Goal: Obtain resource: Download file/media

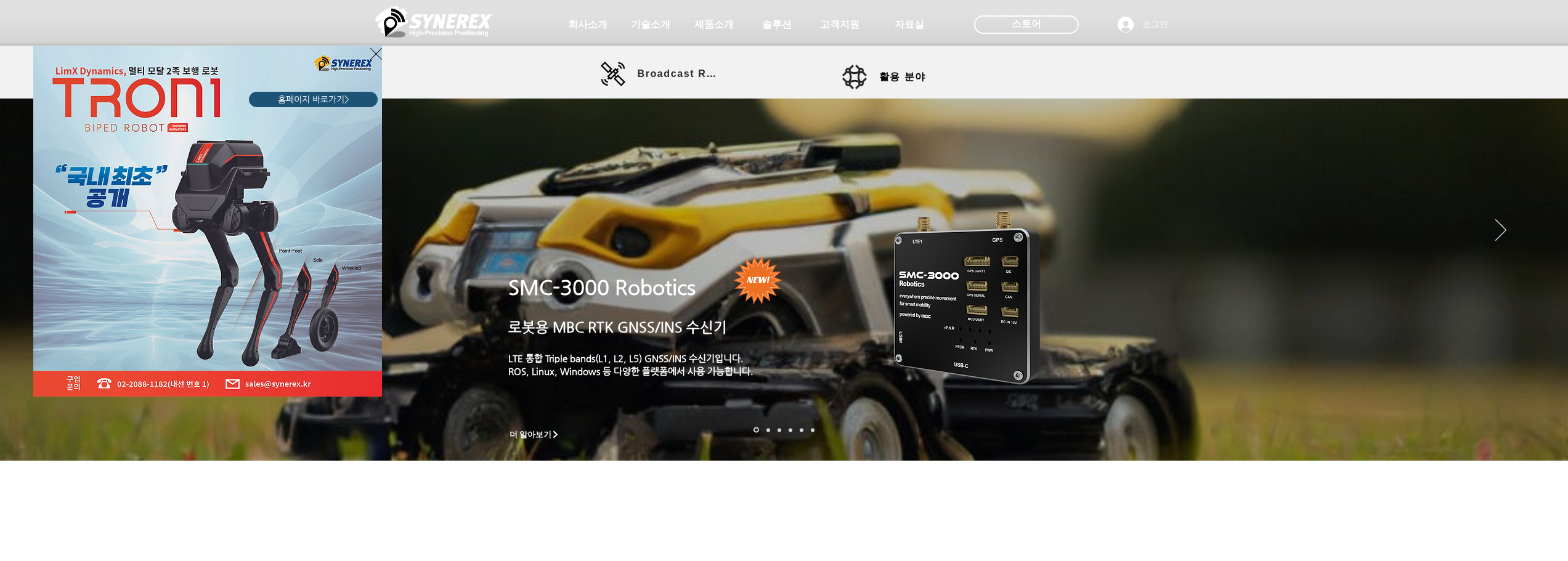
click at [377, 55] on icon "사이트로 돌아가기" at bounding box center [376, 53] width 12 height 12
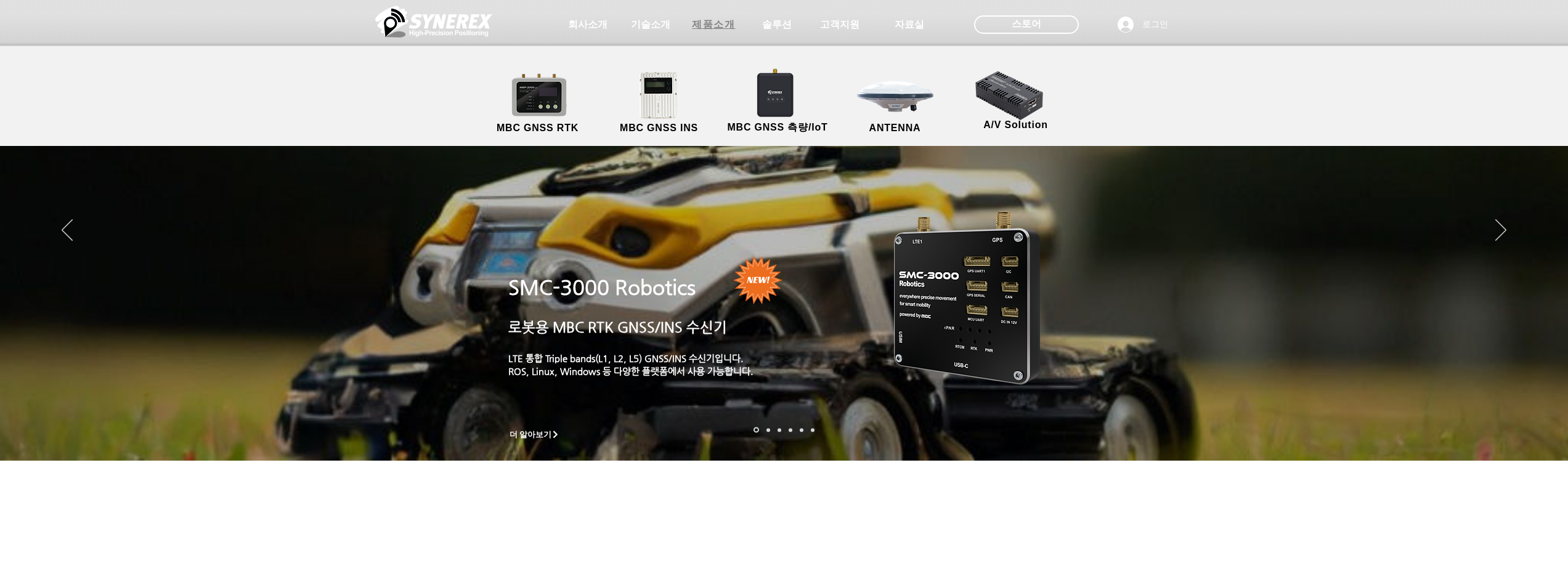
click at [725, 23] on span "제품소개" at bounding box center [713, 25] width 43 height 13
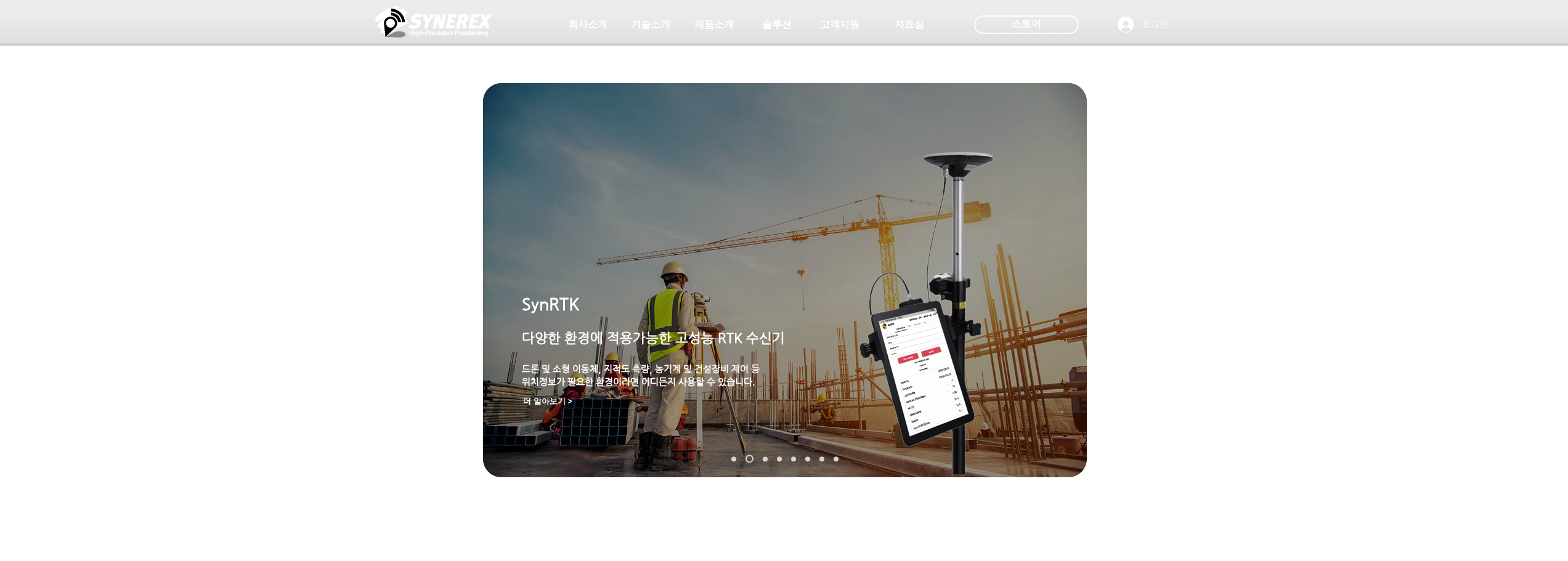
drag, startPoint x: 1239, startPoint y: 308, endPoint x: 1220, endPoint y: 303, distance: 19.6
click at [1237, 308] on div "main content" at bounding box center [784, 379] width 1568 height 382
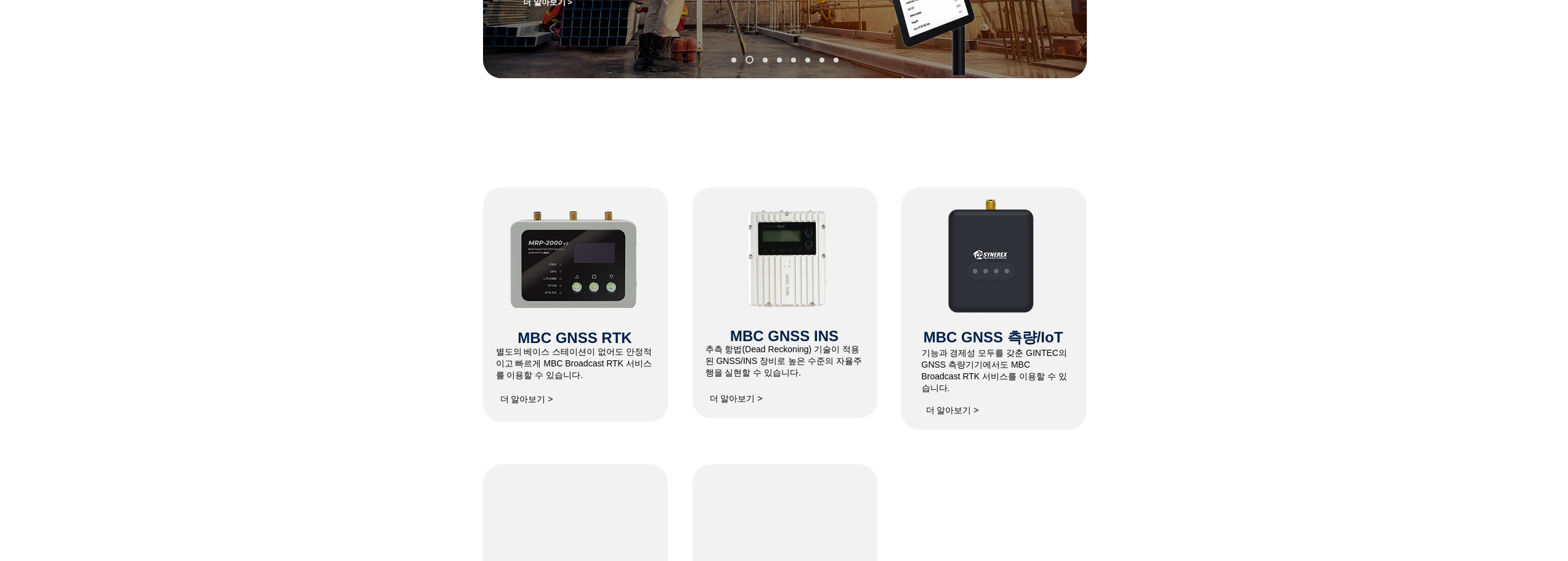
scroll to position [493, 0]
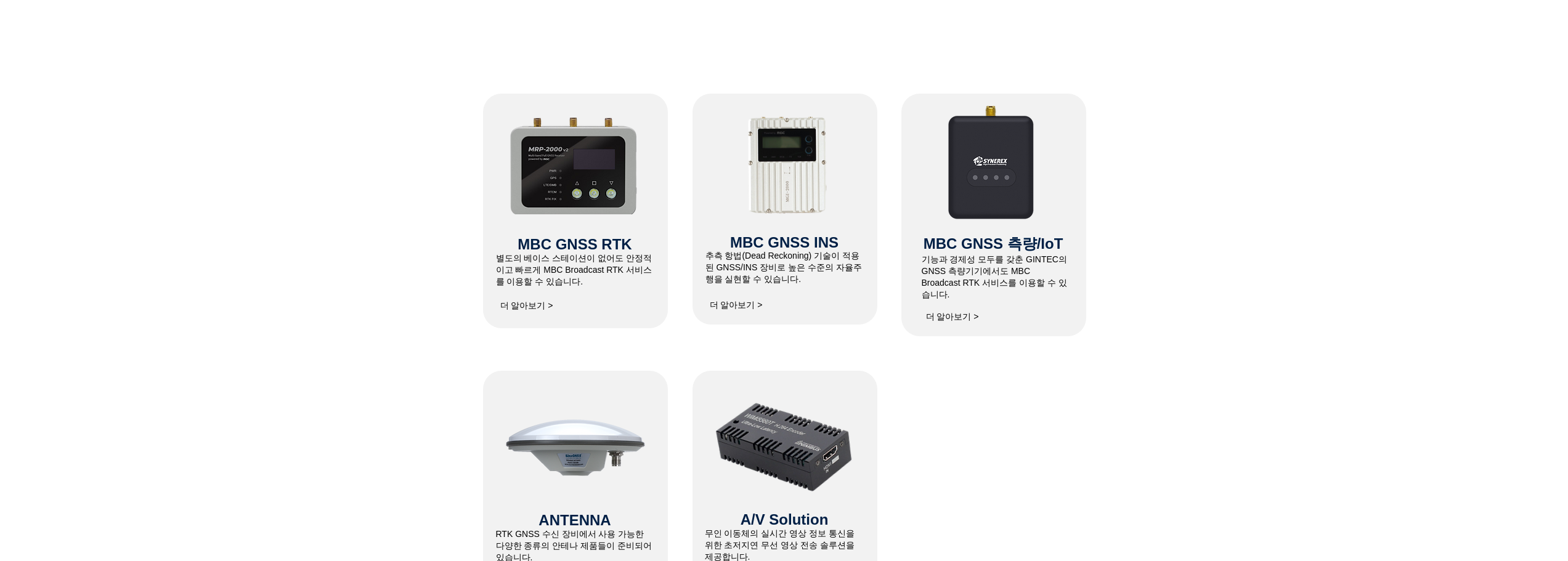
click at [811, 210] on img at bounding box center [788, 168] width 114 height 106
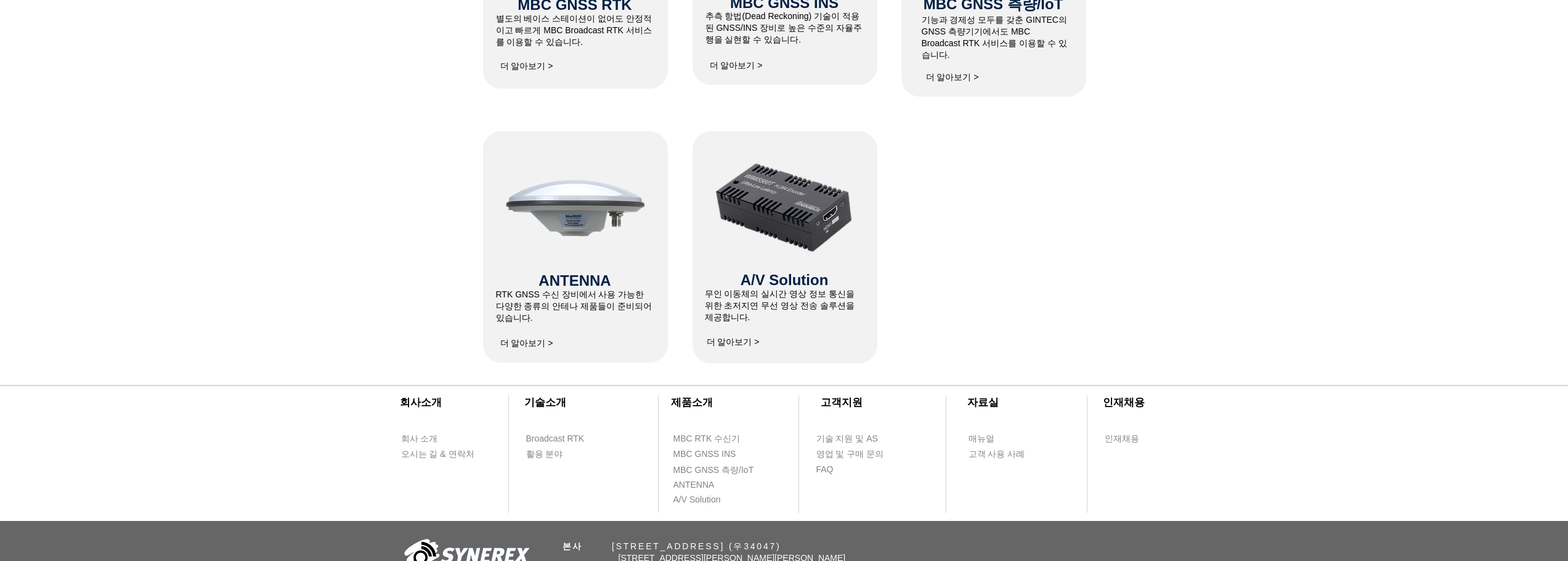
scroll to position [739, 0]
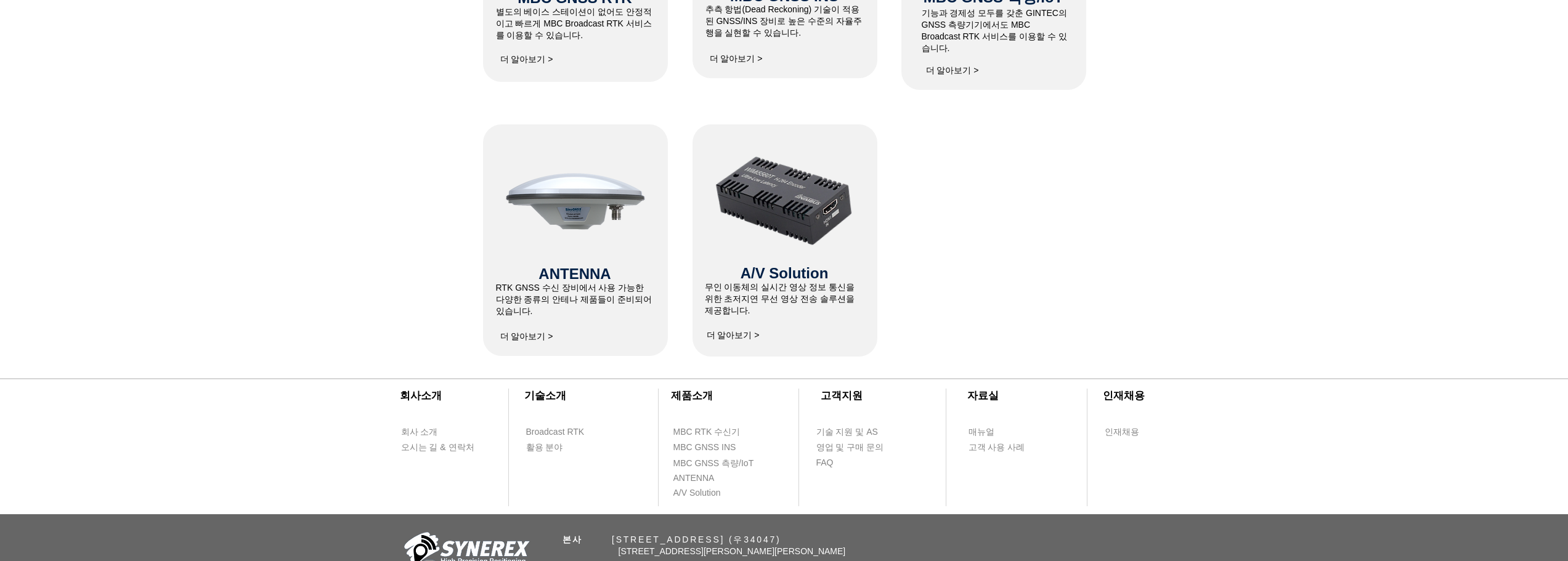
click at [545, 336] on span "더 알아보기 >" at bounding box center [527, 337] width 53 height 12
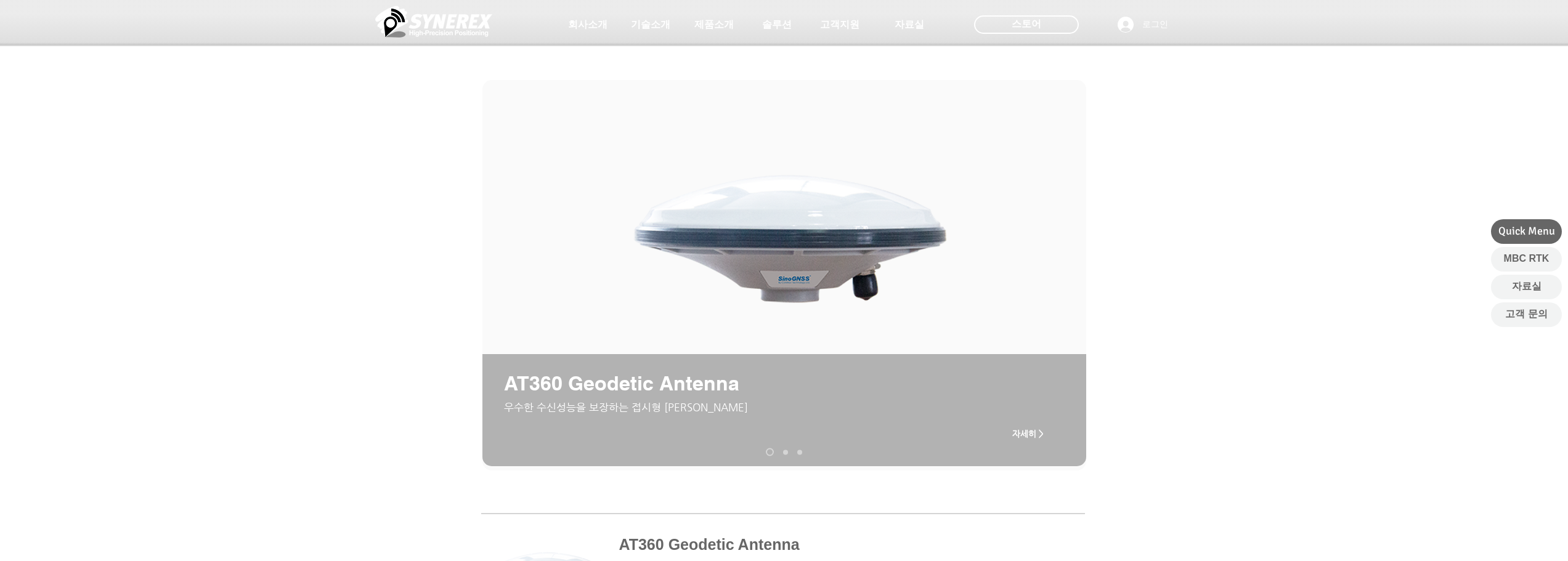
click at [783, 451] on link "AT200 Aviation Antenna" at bounding box center [786, 452] width 5 height 5
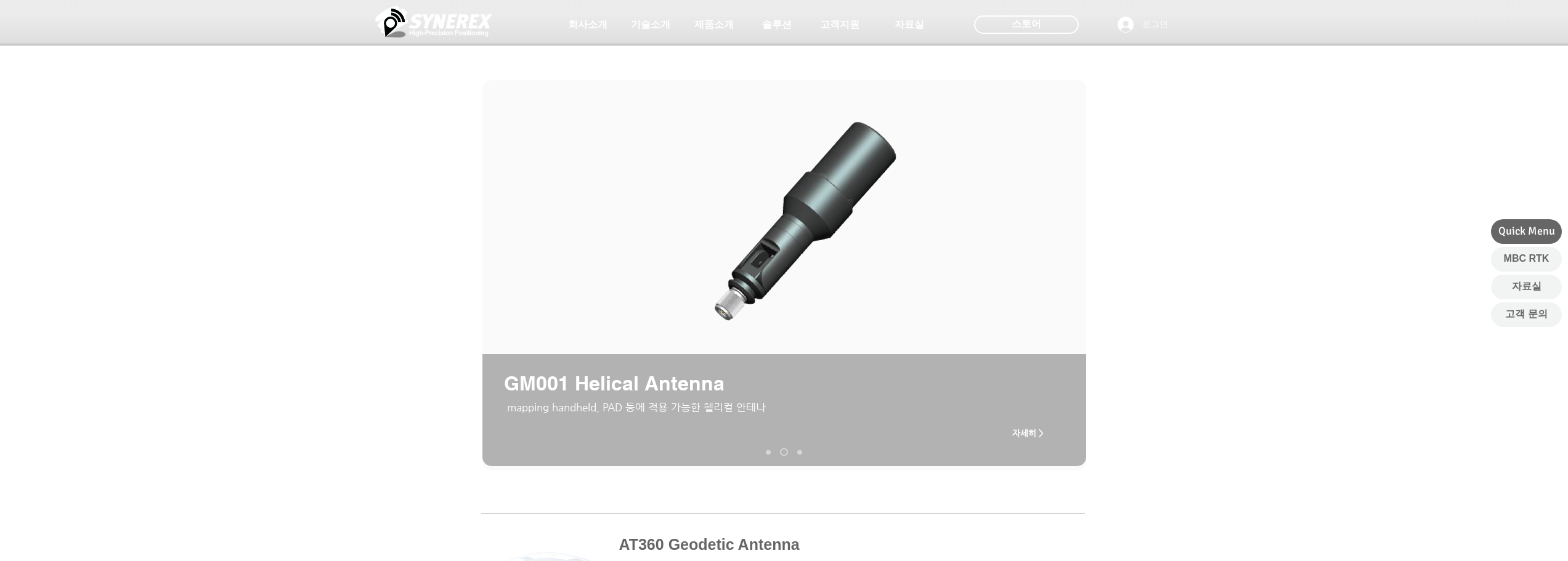
click at [792, 452] on nav "슬라이드" at bounding box center [784, 452] width 45 height 8
click at [799, 451] on link "AT190 Helix Antenna" at bounding box center [800, 452] width 5 height 5
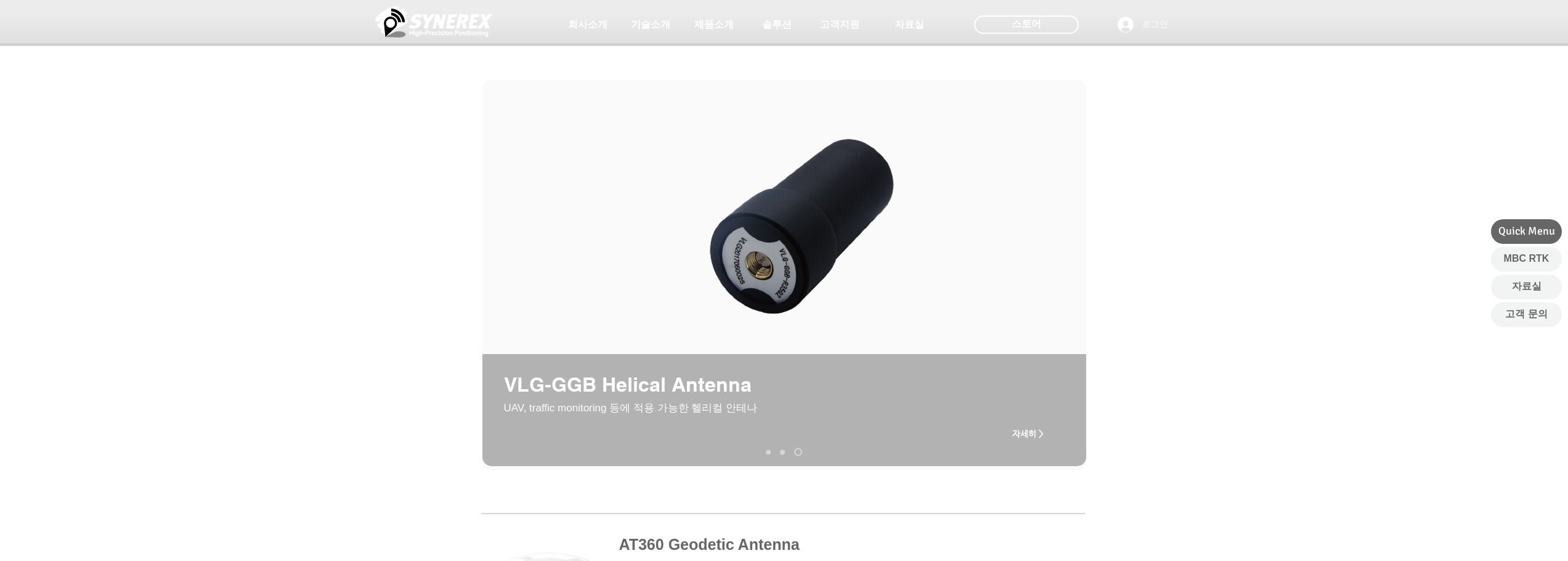
click at [757, 264] on img "슬라이드쇼" at bounding box center [804, 228] width 207 height 183
drag, startPoint x: 696, startPoint y: 401, endPoint x: 701, endPoint y: 393, distance: 9.4
click at [696, 400] on div "슬라이드쇼" at bounding box center [784, 410] width 604 height 112
click at [703, 391] on span "VLG-GGB Helical Antenna" at bounding box center [627, 384] width 247 height 23
click at [1037, 433] on span "자세히 >" at bounding box center [1028, 433] width 31 height 10
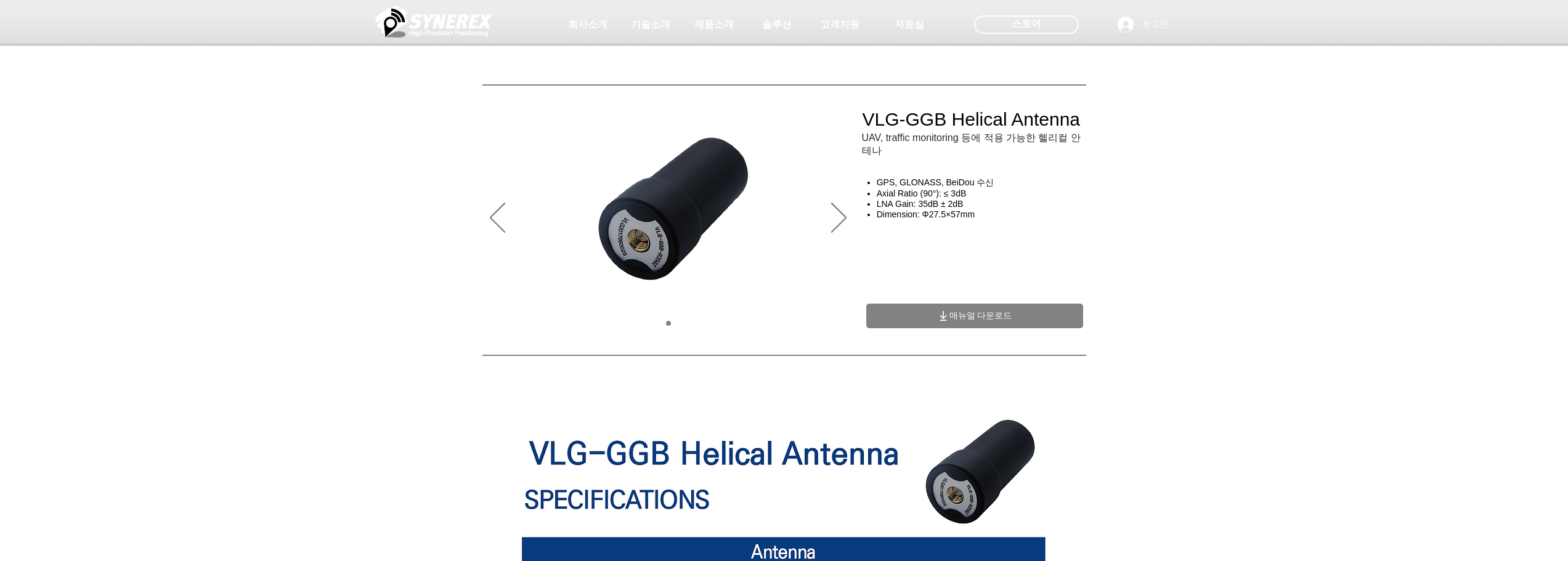
click at [972, 322] on span "매뉴얼 다운로드" at bounding box center [981, 316] width 63 height 12
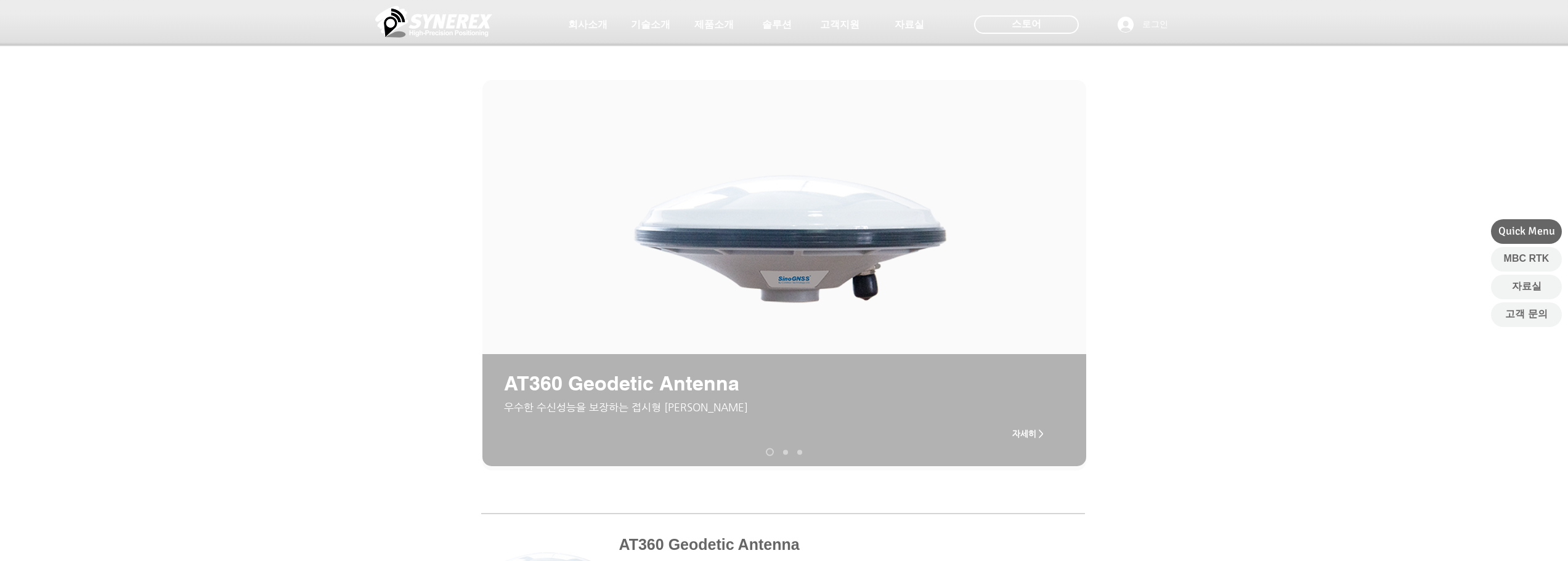
scroll to position [739, 0]
